Goal: Transaction & Acquisition: Purchase product/service

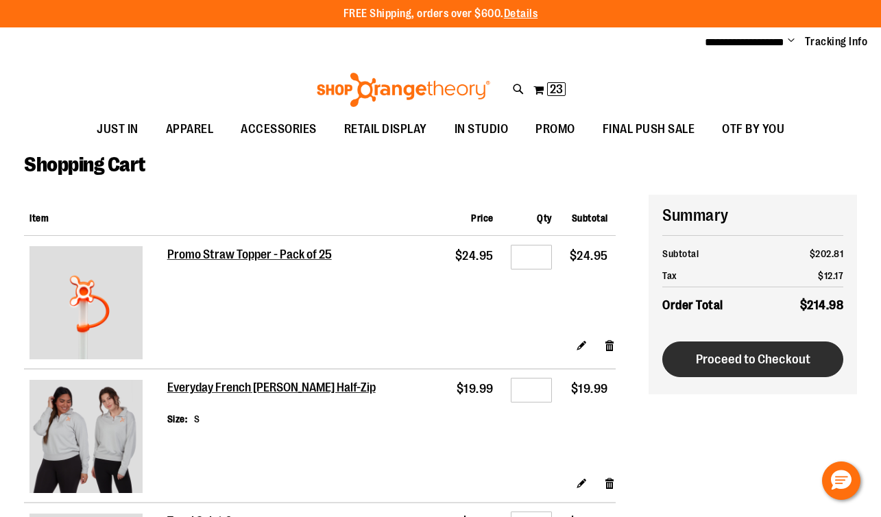
type input "**********"
click at [808, 363] on span "Proceed to Checkout" at bounding box center [753, 359] width 114 height 15
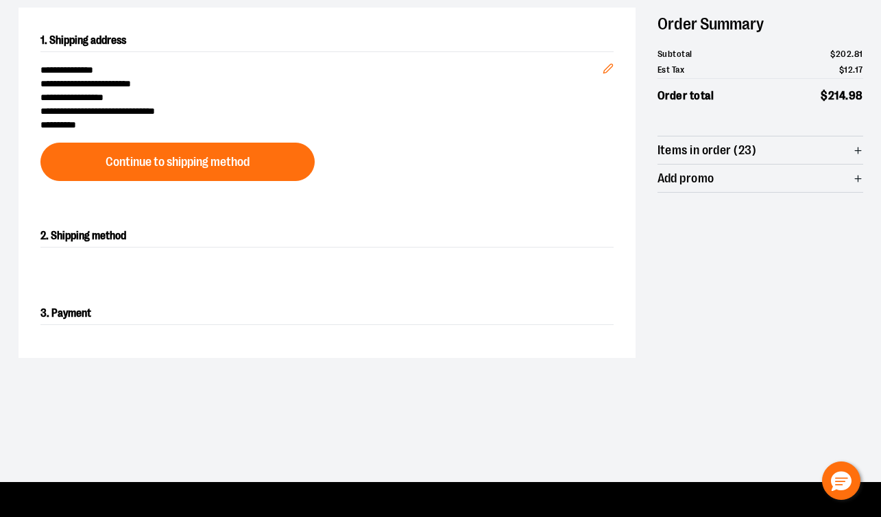
scroll to position [107, 0]
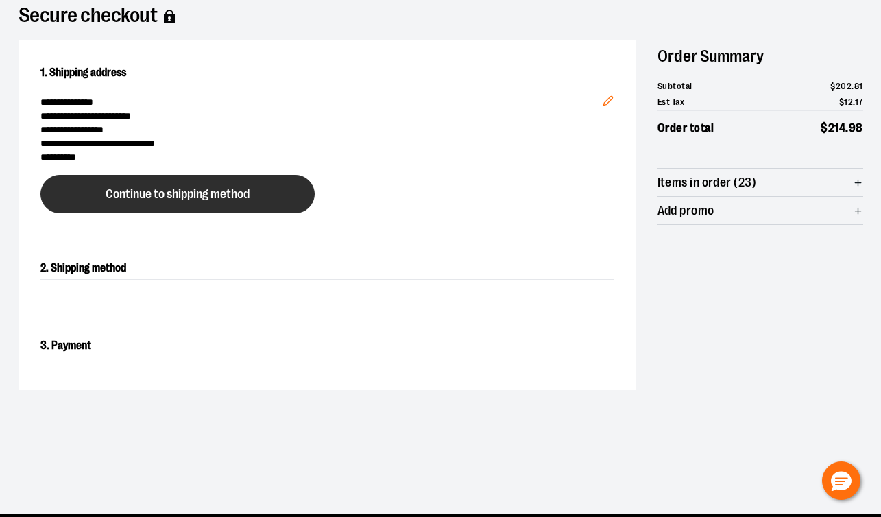
click at [188, 192] on span "Continue to shipping method" at bounding box center [178, 194] width 144 height 13
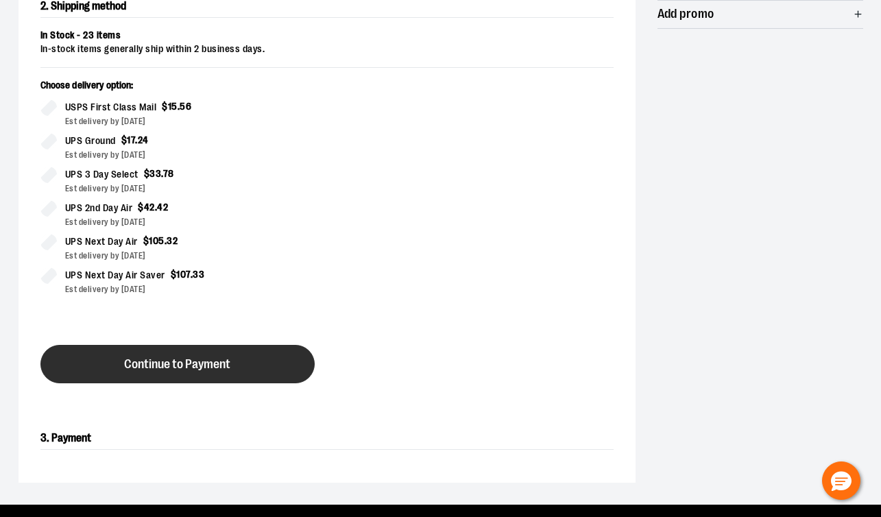
scroll to position [271, 0]
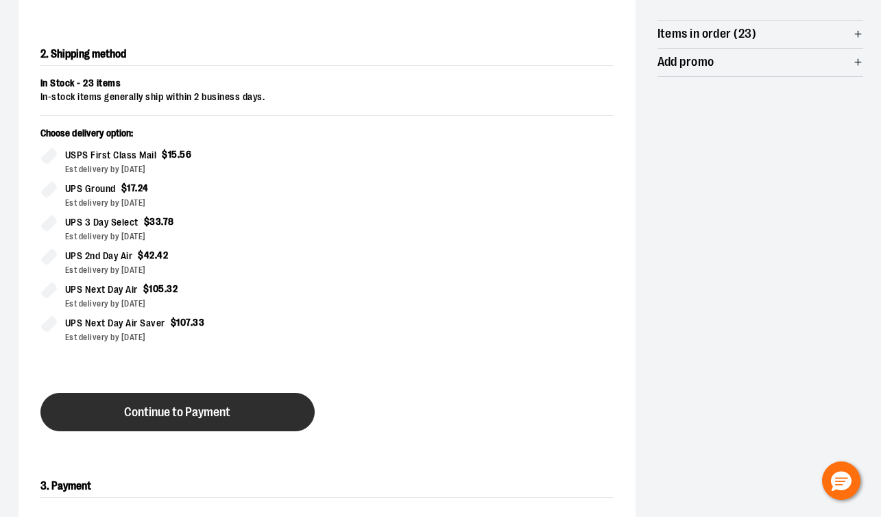
click at [201, 409] on span "Continue to Payment" at bounding box center [177, 412] width 106 height 13
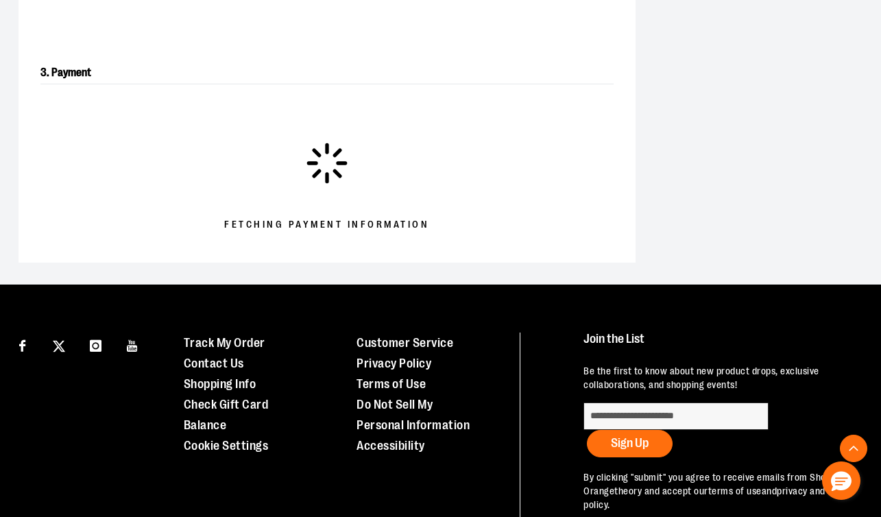
scroll to position [357, 0]
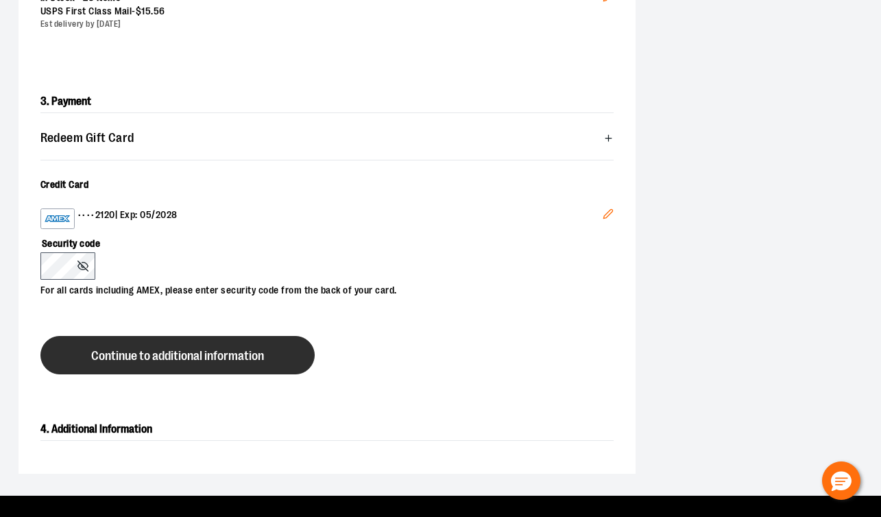
click at [134, 365] on button "Continue to additional information" at bounding box center [177, 355] width 274 height 38
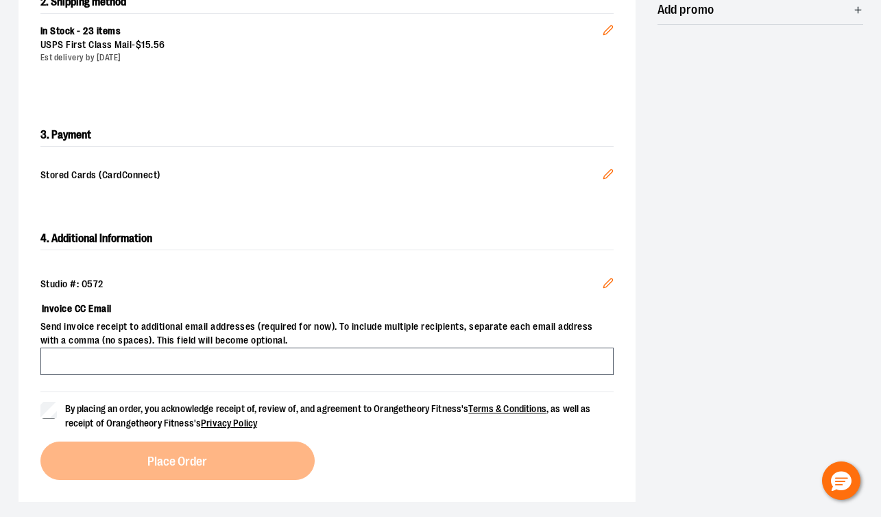
scroll to position [377, 0]
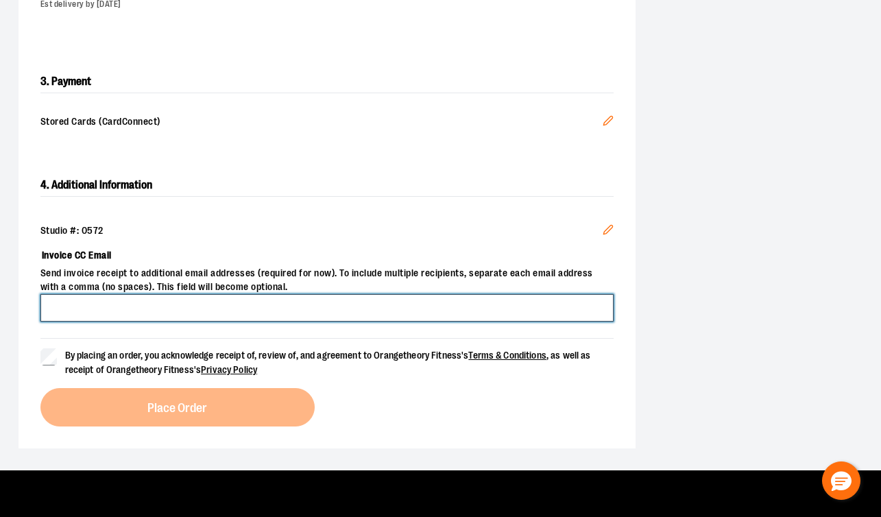
click at [136, 308] on input "Invoice CC Email" at bounding box center [326, 307] width 573 height 27
type input "**********"
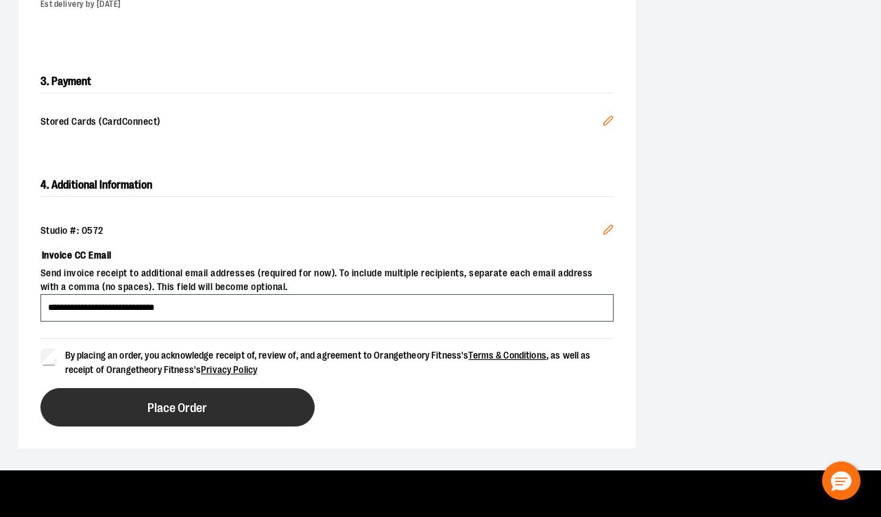
click at [118, 416] on button "Place Order" at bounding box center [177, 407] width 274 height 38
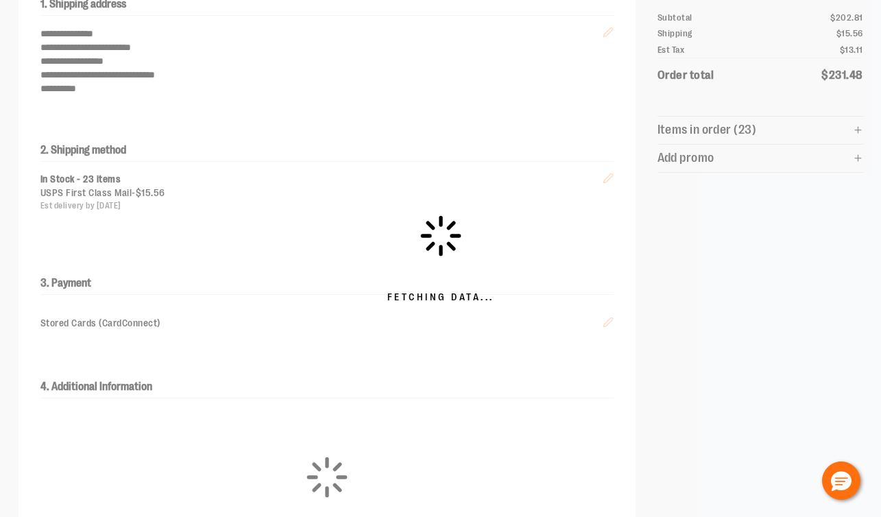
scroll to position [0, 0]
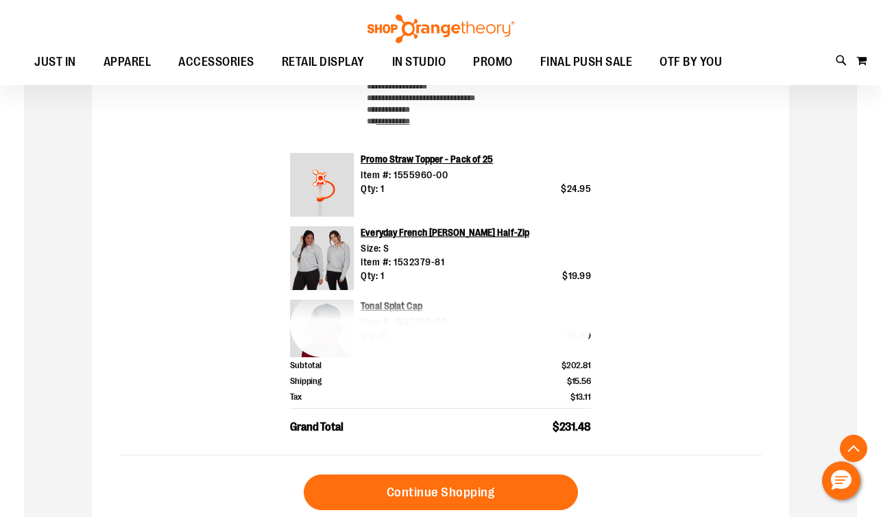
scroll to position [434, 0]
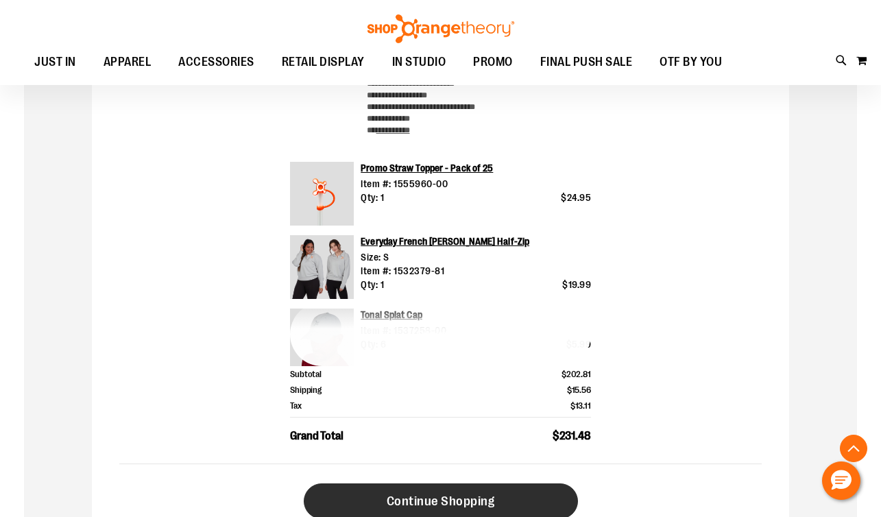
type input "**********"
click at [327, 494] on link "Continue Shopping" at bounding box center [441, 501] width 274 height 36
